Goal: Communication & Community: Answer question/provide support

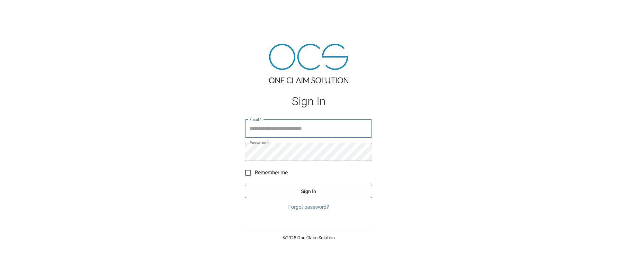
type input "**********"
click at [308, 191] on button "Sign In" at bounding box center [308, 190] width 127 height 13
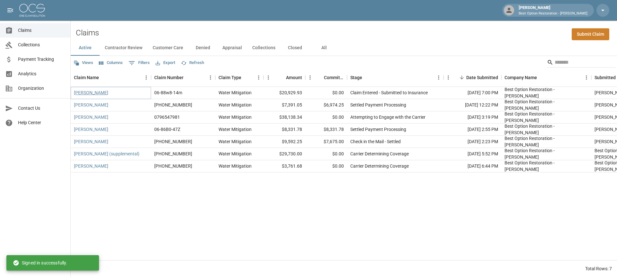
click at [88, 92] on link "[PERSON_NAME]" at bounding box center [91, 92] width 34 height 6
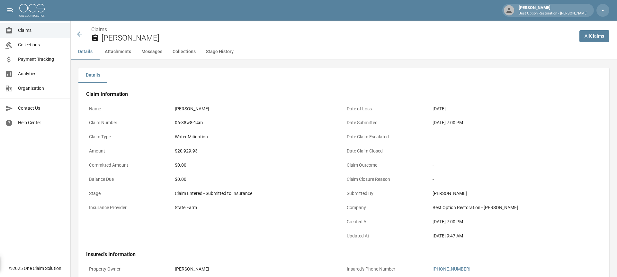
click at [142, 54] on button "Messages" at bounding box center [151, 51] width 31 height 15
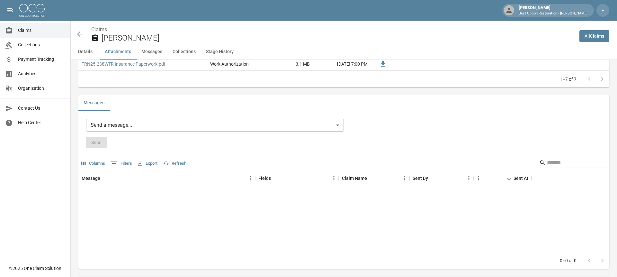
scroll to position [510, 0]
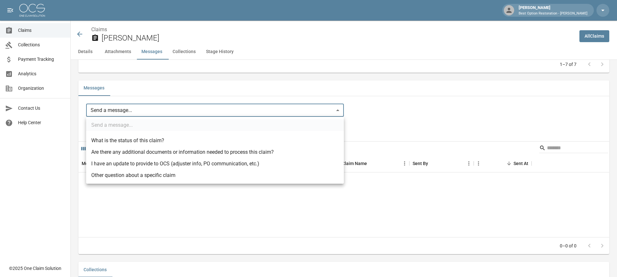
click at [98, 75] on div at bounding box center [308, 138] width 617 height 277
